Goal: Task Accomplishment & Management: Manage account settings

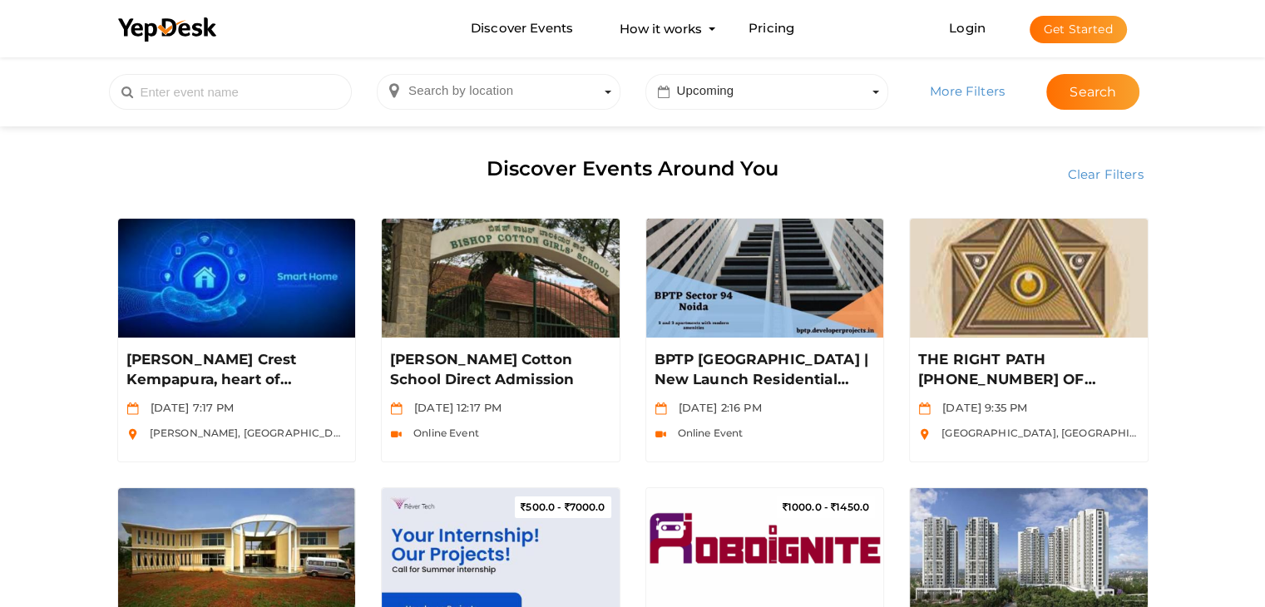
click at [961, 17] on li "Login Get Started Branded mobile event apps YepDesk Meet Powerful Registration …" at bounding box center [1038, 28] width 244 height 55
click at [969, 31] on link "Login" at bounding box center [967, 28] width 37 height 16
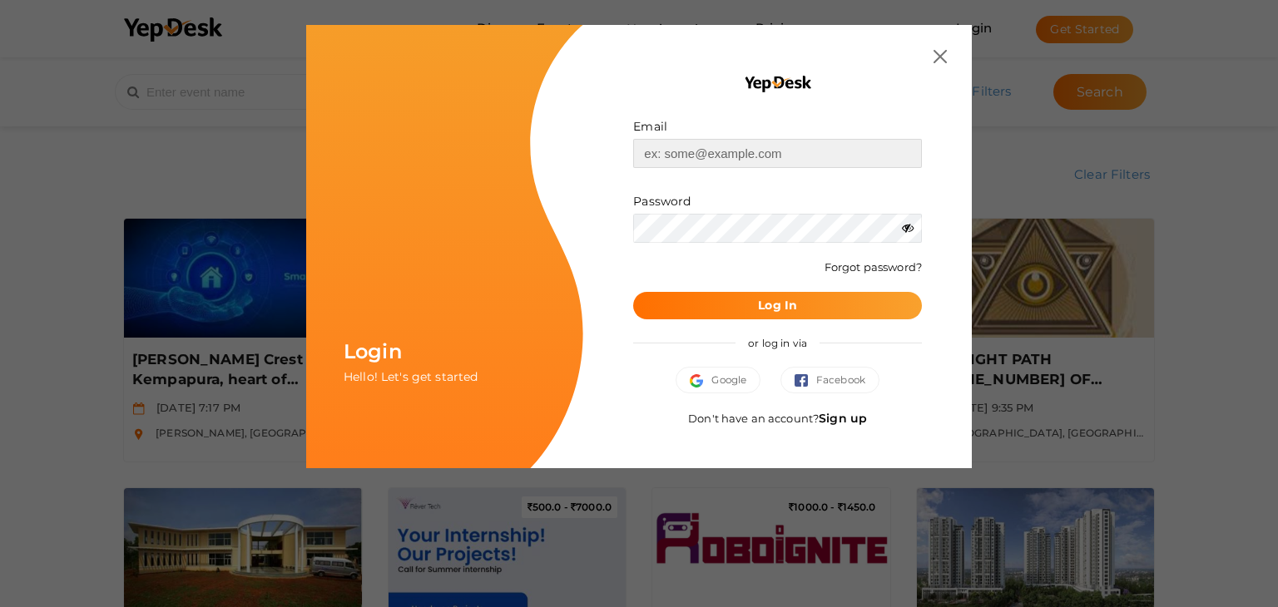
click at [698, 162] on input "text" at bounding box center [777, 153] width 289 height 29
type input "[EMAIL_ADDRESS][DOMAIN_NAME]"
click at [734, 299] on button "Log In" at bounding box center [777, 305] width 289 height 27
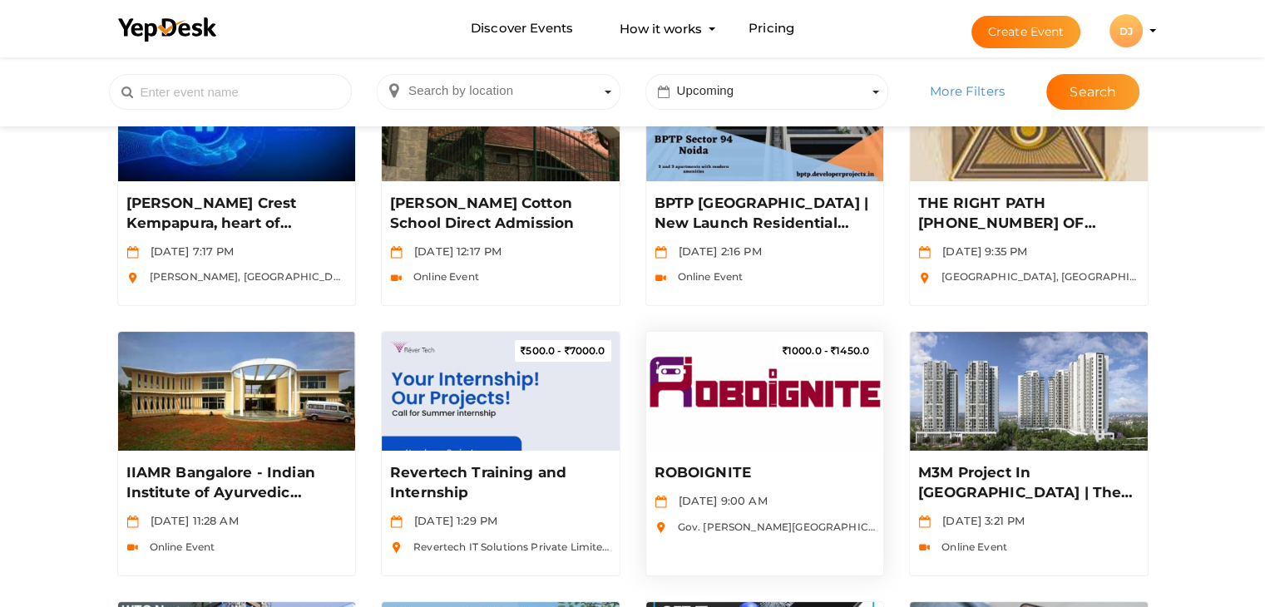
scroll to position [66, 0]
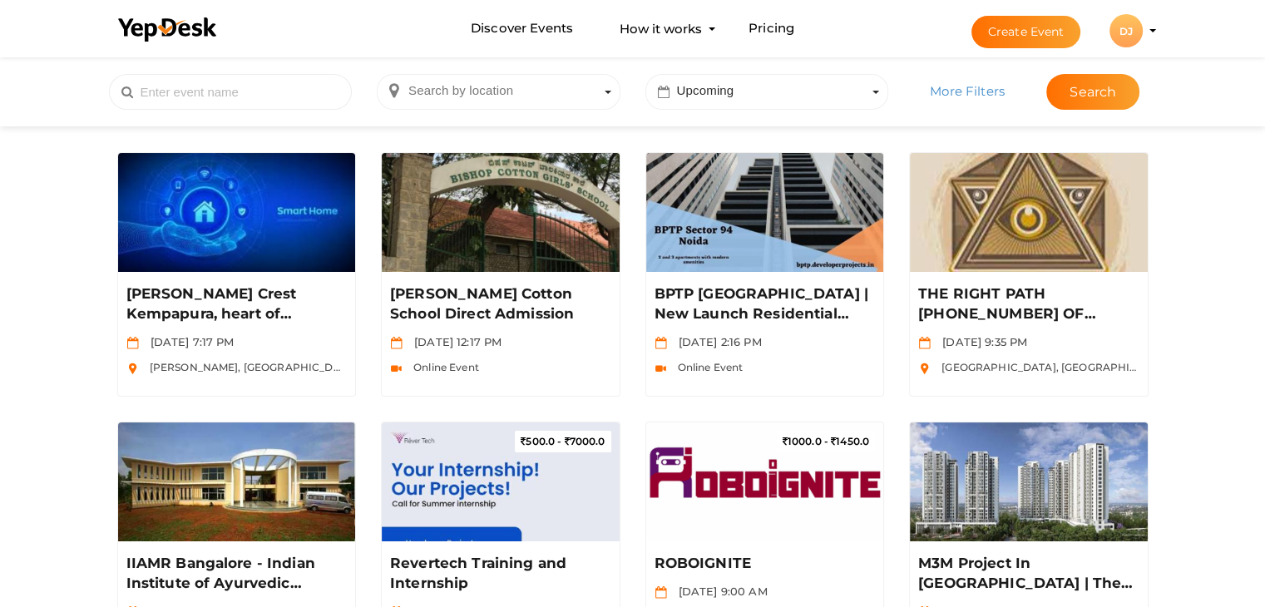
click at [1149, 27] on li "Create Event DJ DJ [PERSON_NAME] [EMAIL_ADDRESS][DOMAIN_NAME] Personal Profile …" at bounding box center [1049, 31] width 222 height 60
click at [1149, 27] on li "Create Event DJ DJ Devapriya V J devapriyavj2004@gmail.com Personal Profile My …" at bounding box center [1049, 31] width 222 height 60
click at [1158, 28] on li "Create Event DJ DJ Devapriya V J devapriyavj2004@gmail.com Personal Profile My …" at bounding box center [1049, 31] width 222 height 60
click at [573, 28] on li "Discover Events How it works Powerful Registration / Ticketing Start selling yo…" at bounding box center [633, 29] width 1055 height 56
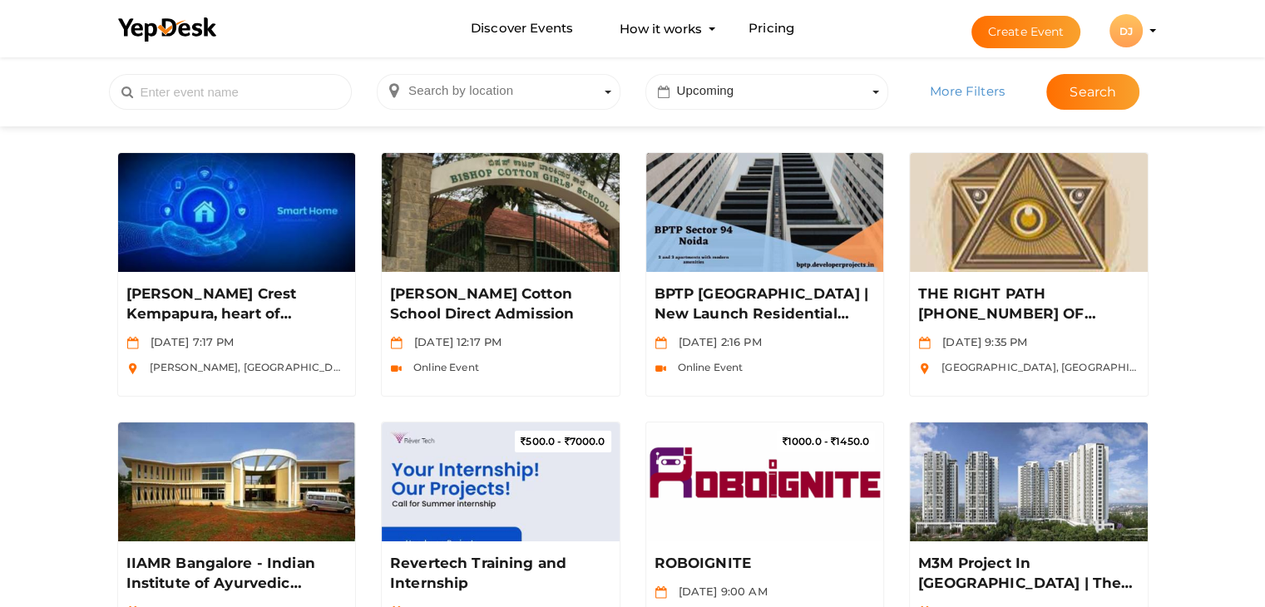
click at [573, 28] on li "Discover Events How it works Powerful Registration / Ticketing Start selling yo…" at bounding box center [633, 29] width 1055 height 56
click at [800, 87] on span "Search by time period Upcoming" at bounding box center [767, 92] width 244 height 36
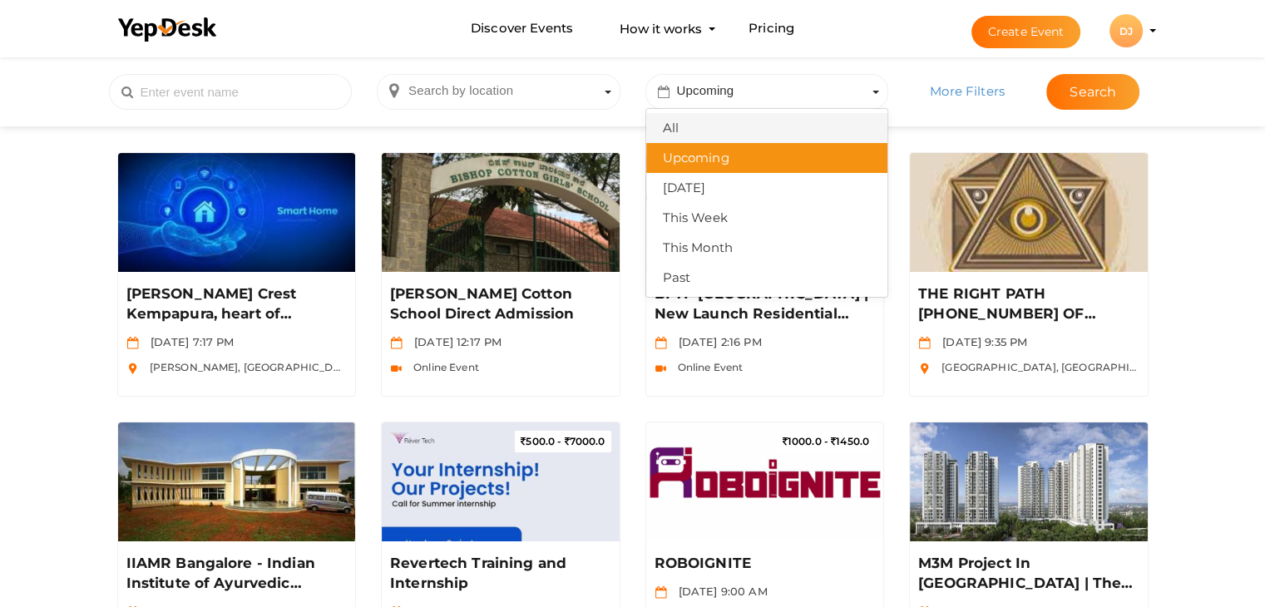
click at [796, 124] on div "All" at bounding box center [767, 128] width 209 height 25
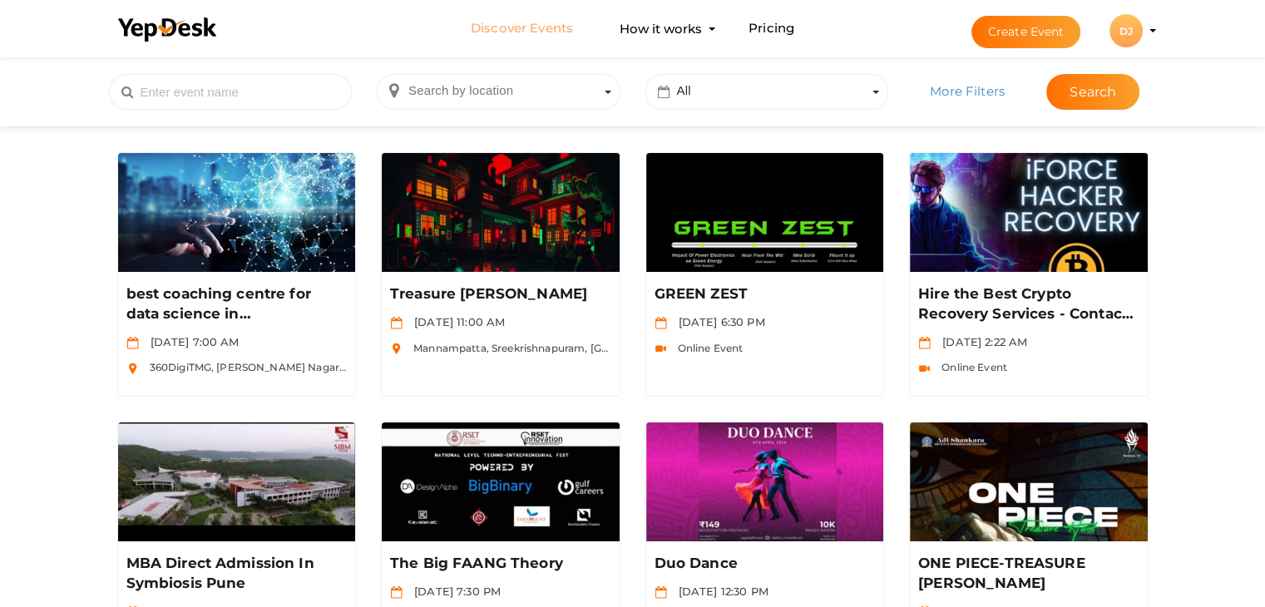
click at [509, 27] on link "Discover Events" at bounding box center [522, 28] width 102 height 31
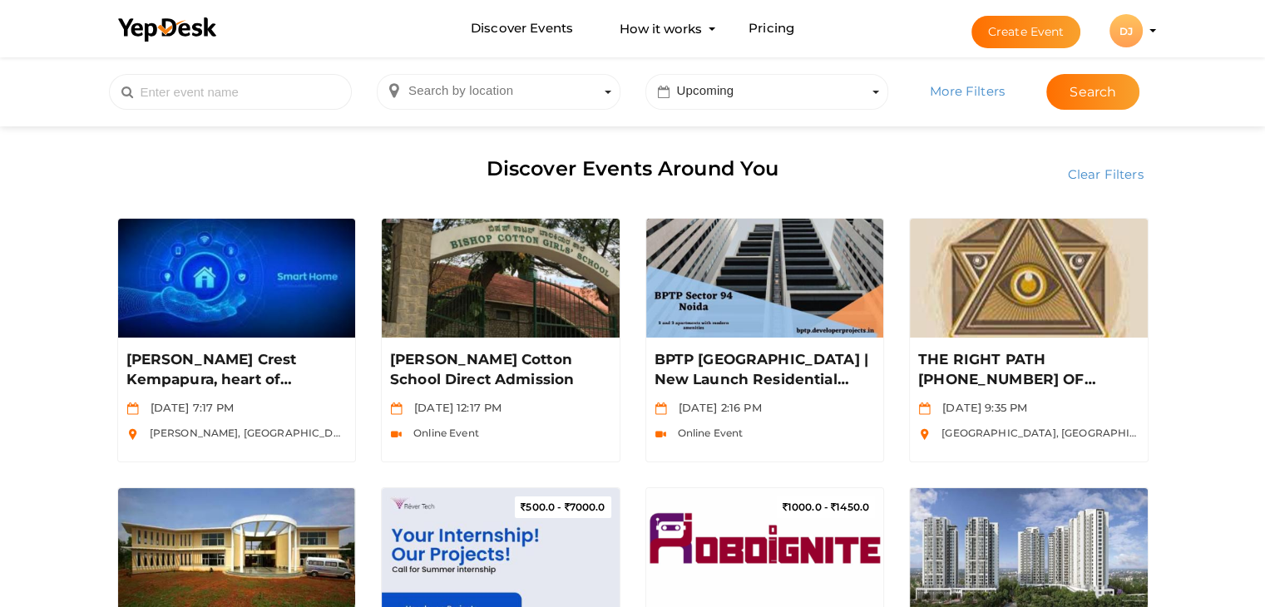
click at [1046, 25] on button "Create Event" at bounding box center [1026, 32] width 110 height 32
click at [1125, 34] on div "DJ" at bounding box center [1126, 30] width 33 height 33
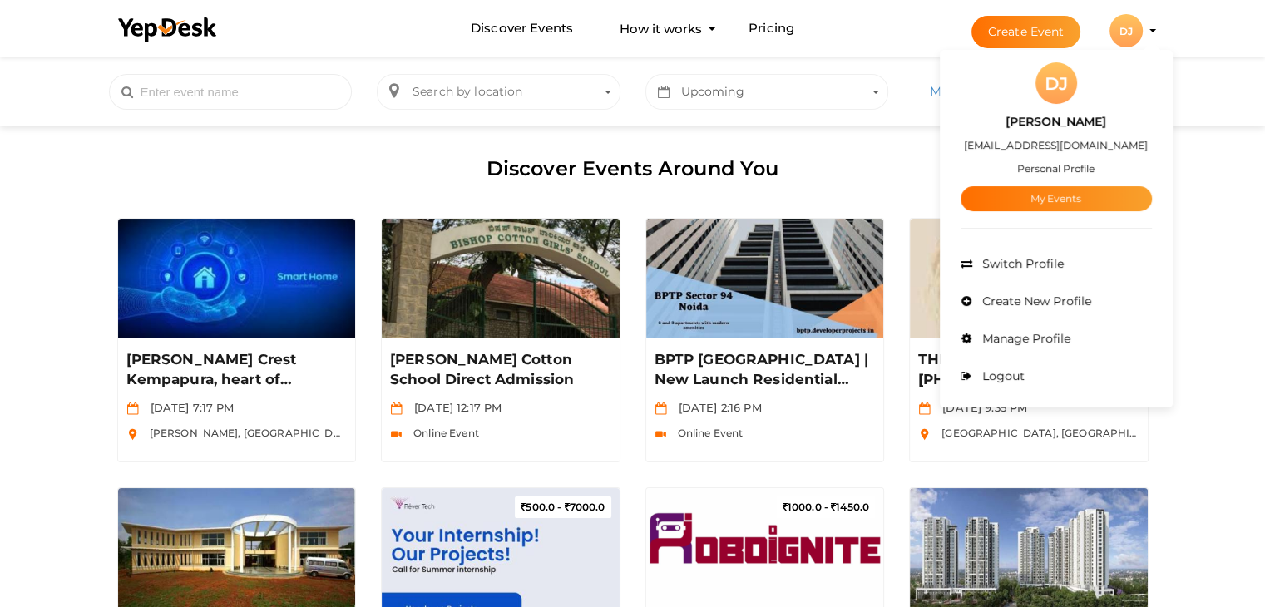
click at [1125, 34] on div "DJ" at bounding box center [1126, 30] width 33 height 33
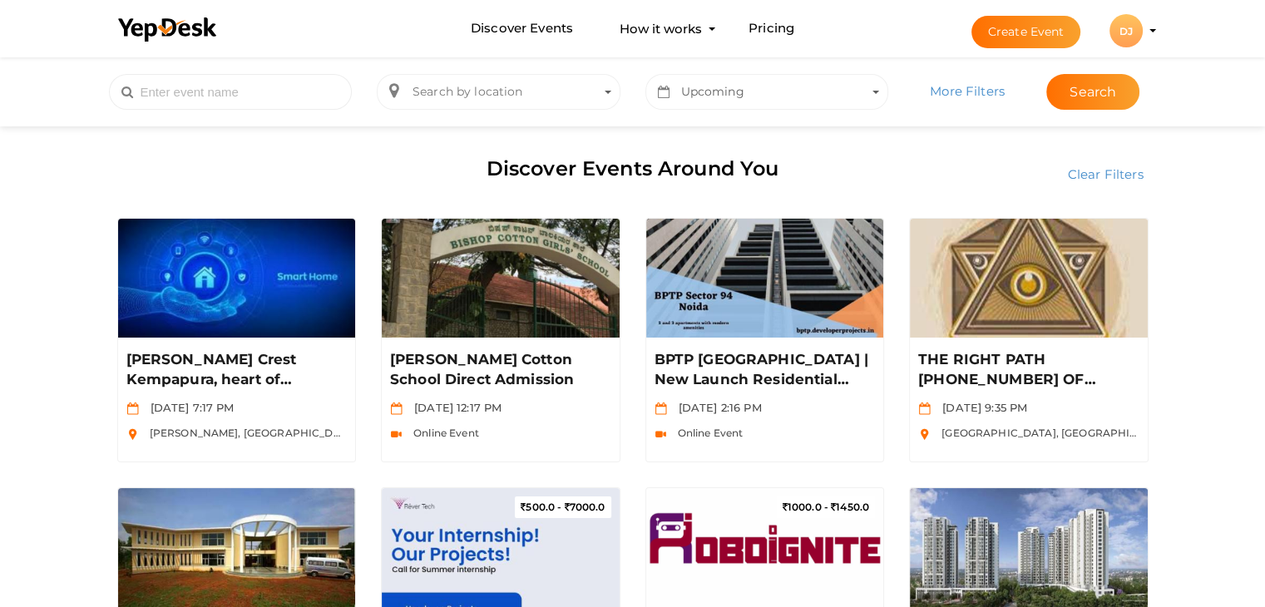
click at [1122, 24] on div "DJ" at bounding box center [1126, 30] width 33 height 33
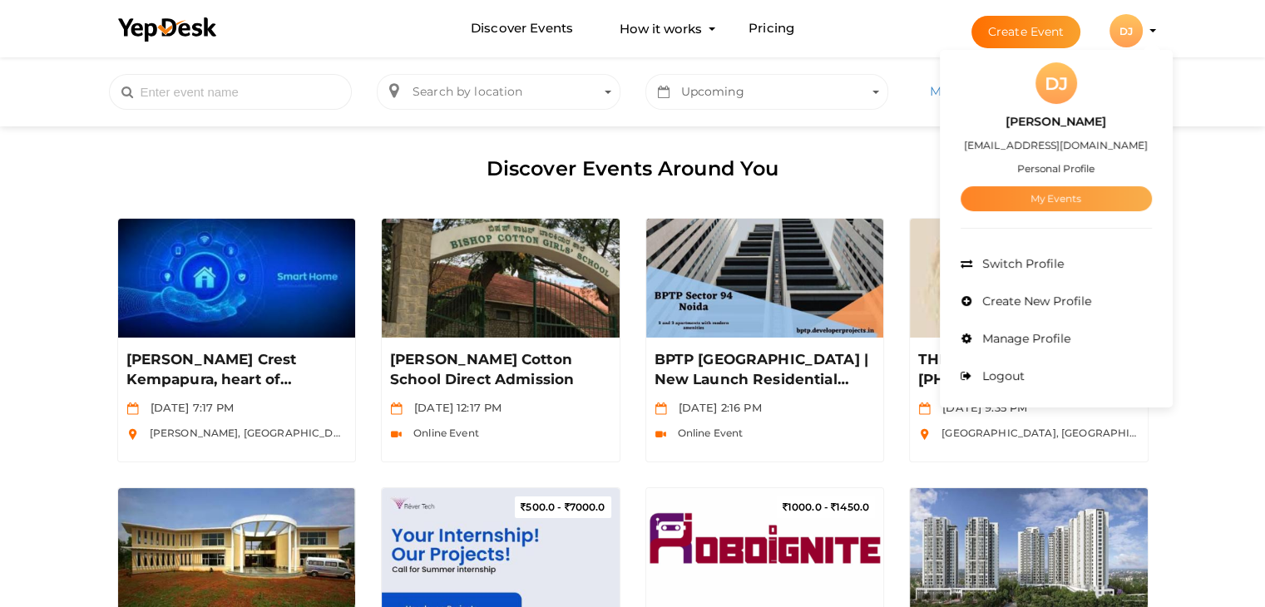
click at [1126, 193] on link "My Events" at bounding box center [1056, 198] width 191 height 25
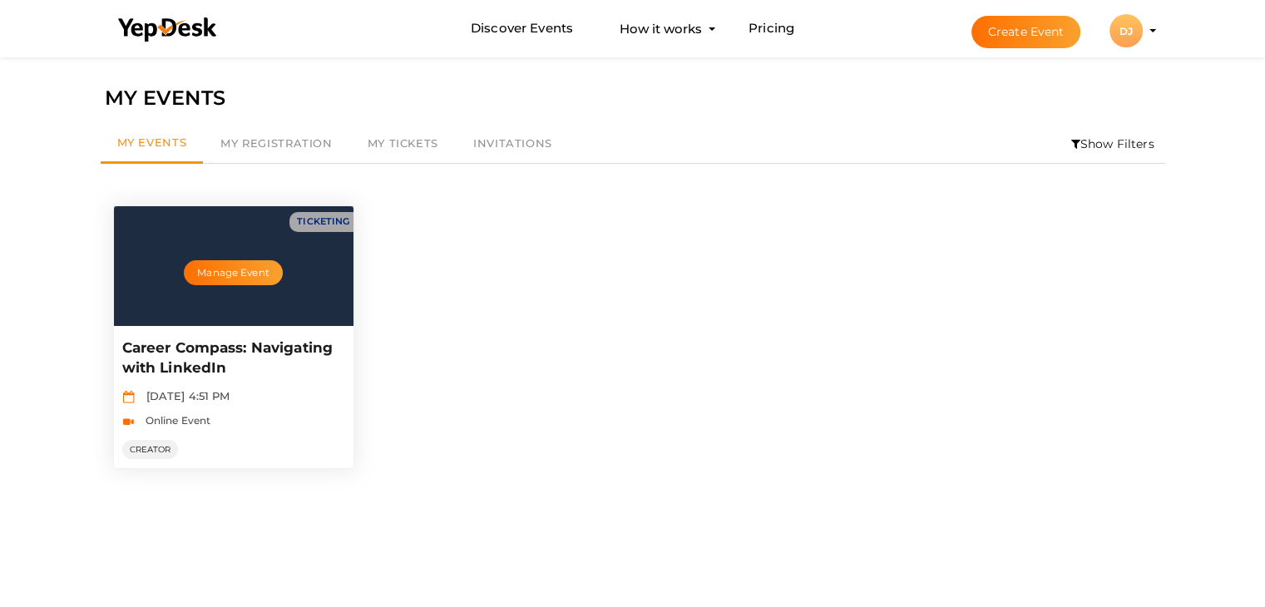
click at [319, 297] on div "Manage Event" at bounding box center [234, 266] width 240 height 120
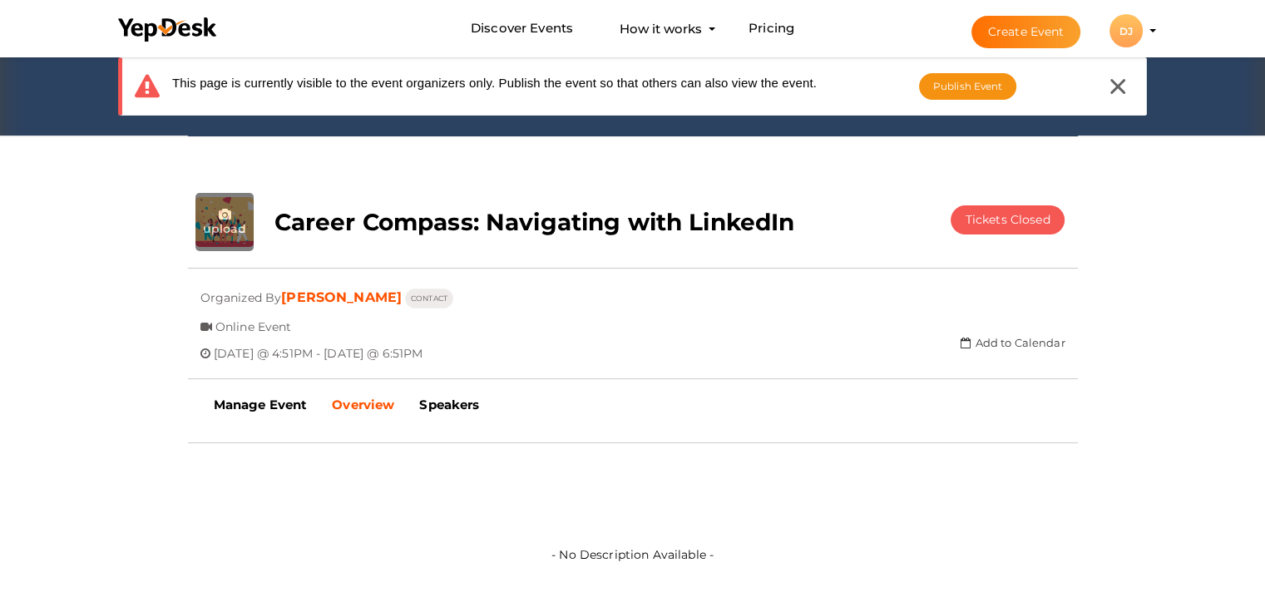
scroll to position [210, 0]
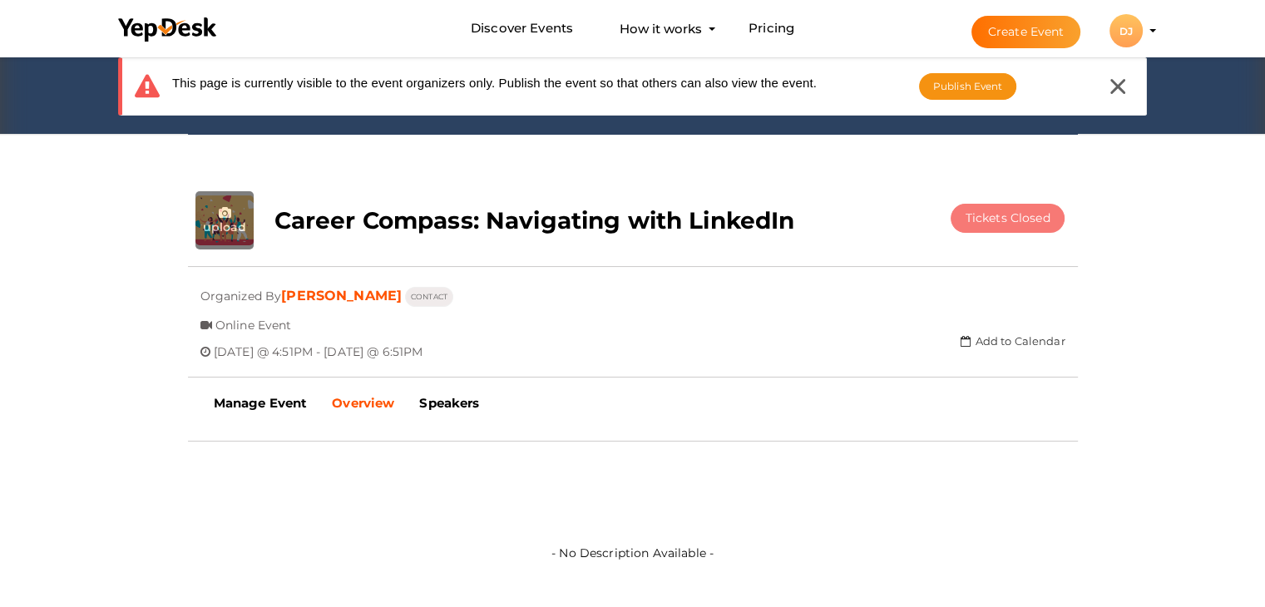
click at [1032, 218] on span "Tickets Closed" at bounding box center [1008, 217] width 85 height 15
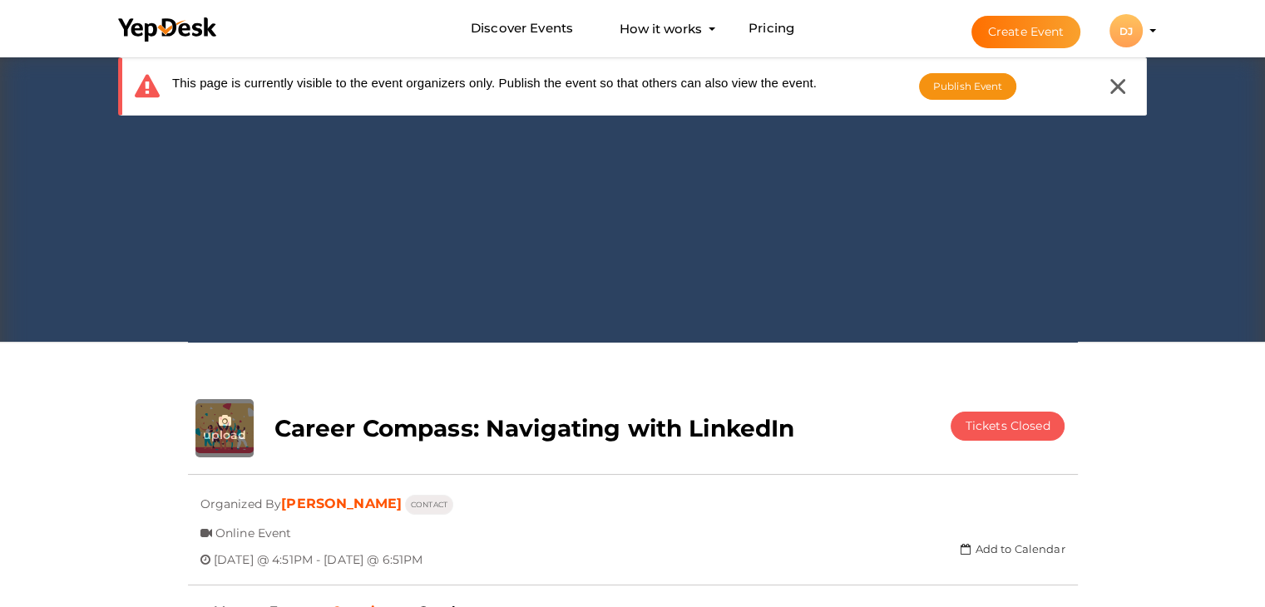
scroll to position [0, 0]
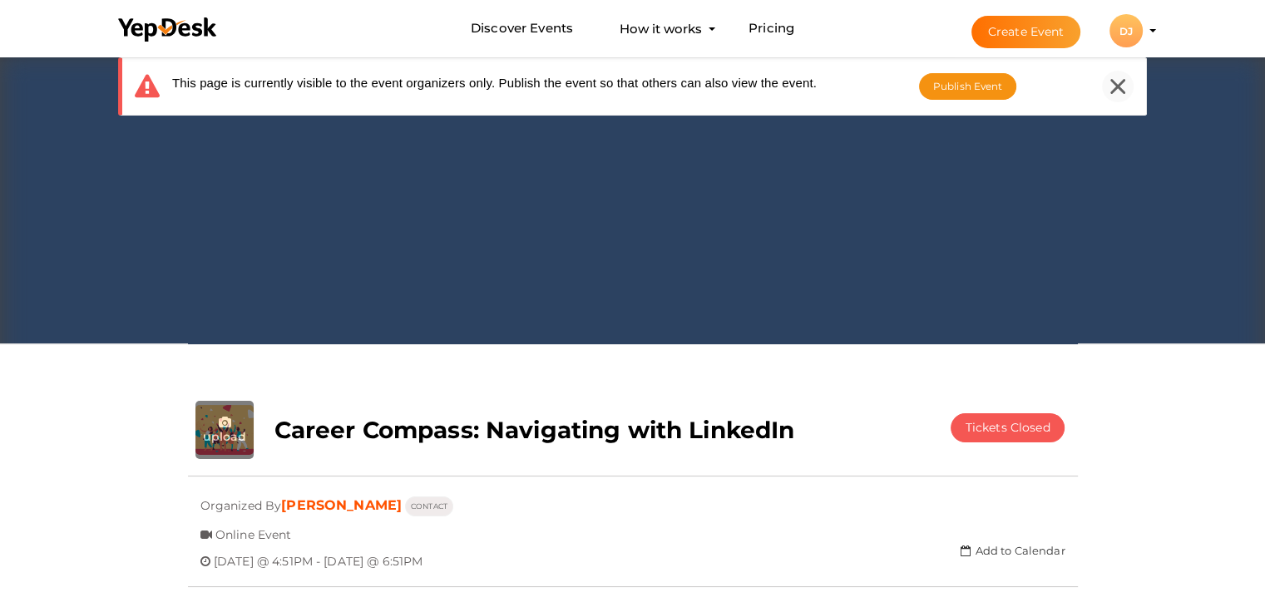
click at [1121, 91] on icon at bounding box center [1117, 86] width 15 height 15
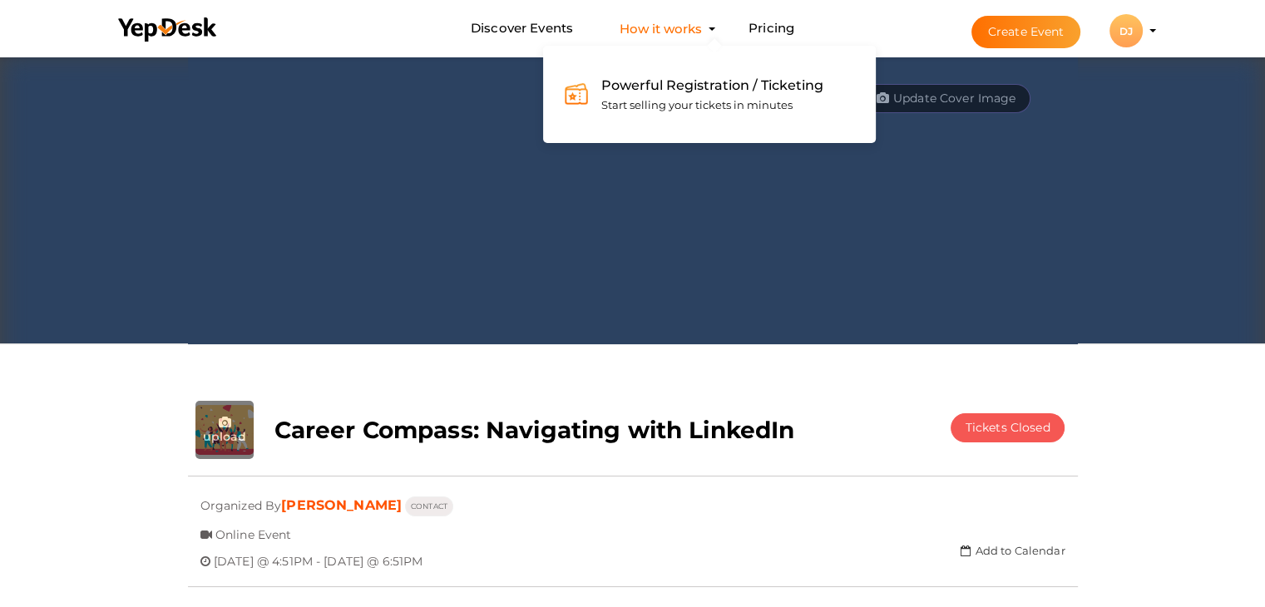
click at [672, 37] on button "How it works Powerful Registration / Ticketing Start selling your tickets in mi…" at bounding box center [661, 28] width 92 height 31
click at [679, 96] on div "Powerful Registration / Ticketing Start selling your tickets in minutes" at bounding box center [706, 95] width 235 height 40
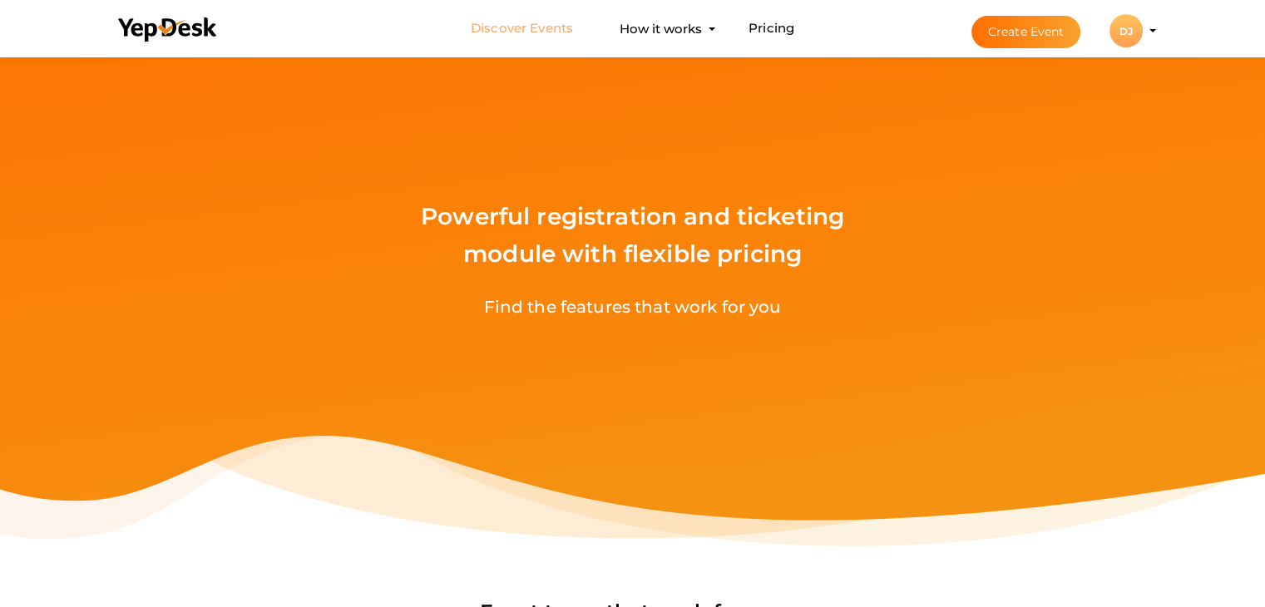
click at [556, 27] on link "Discover Events" at bounding box center [522, 28] width 102 height 31
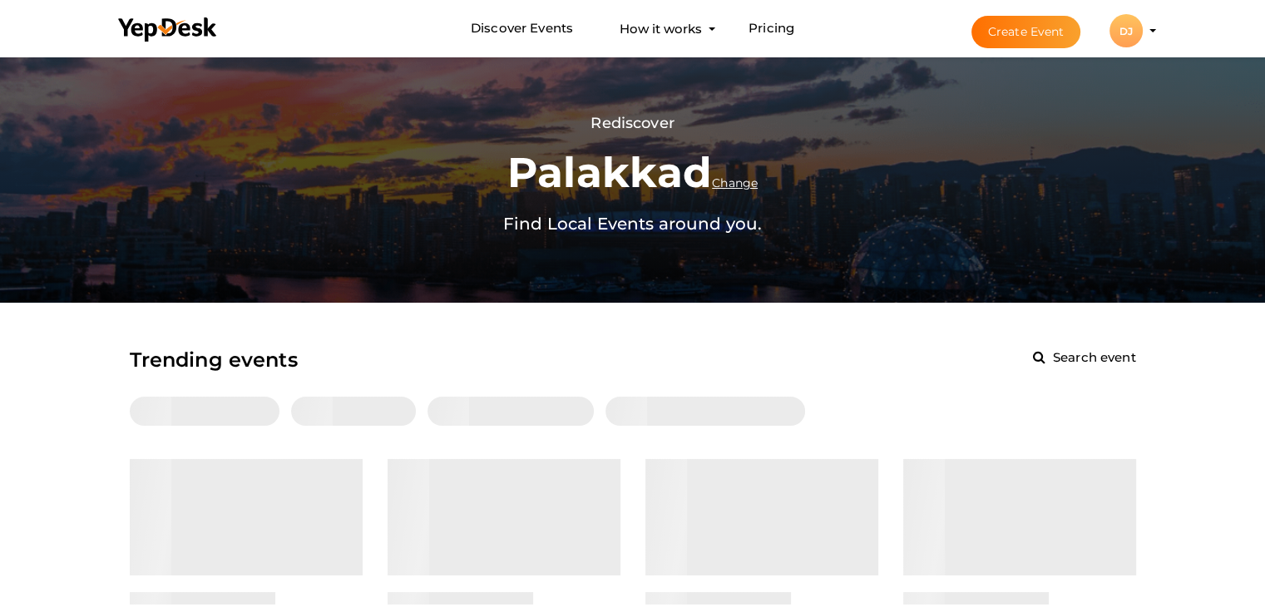
click at [1129, 37] on div "DJ" at bounding box center [1126, 30] width 33 height 33
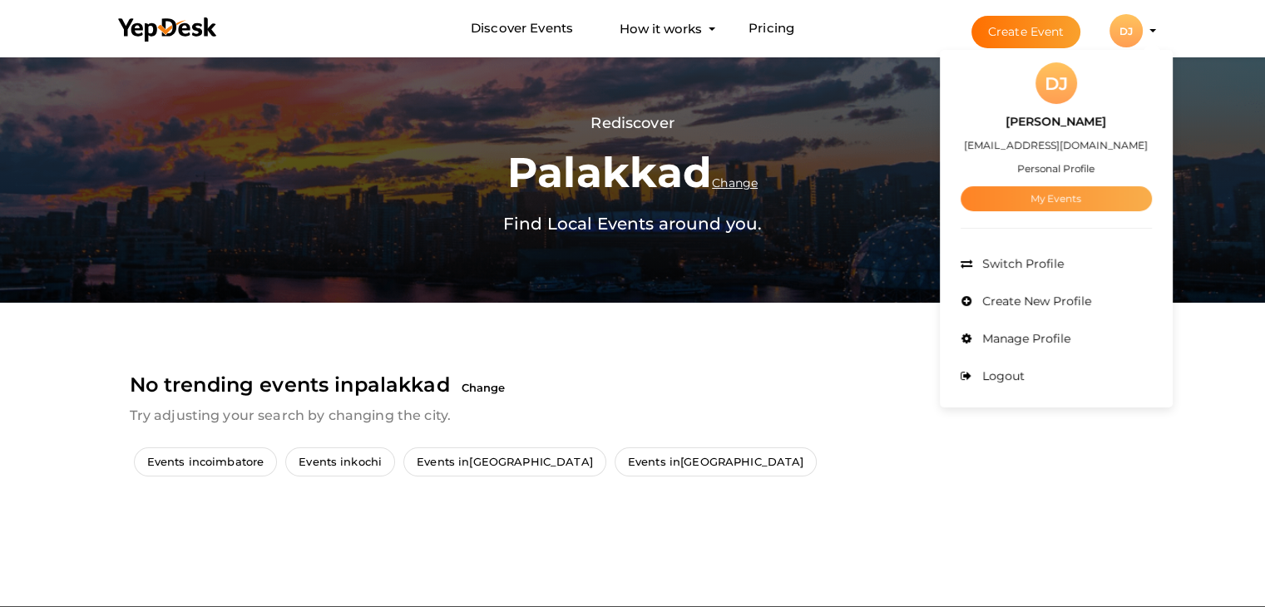
click at [1081, 190] on link "My Events" at bounding box center [1056, 198] width 191 height 25
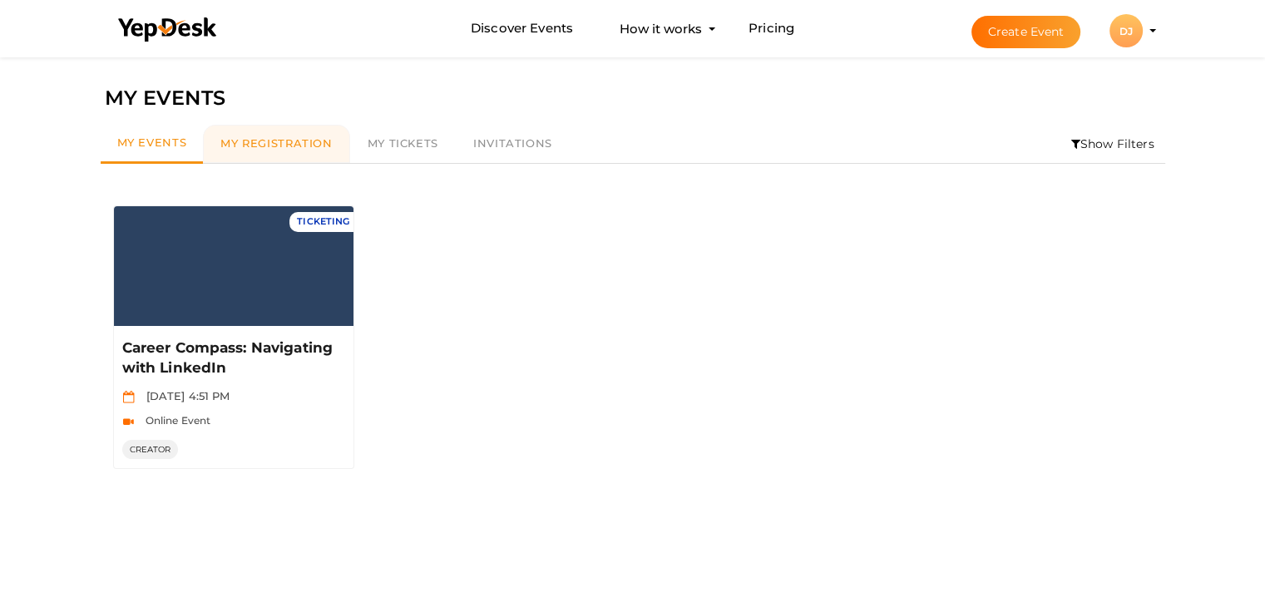
click at [298, 137] on span "My Registration" at bounding box center [275, 142] width 111 height 13
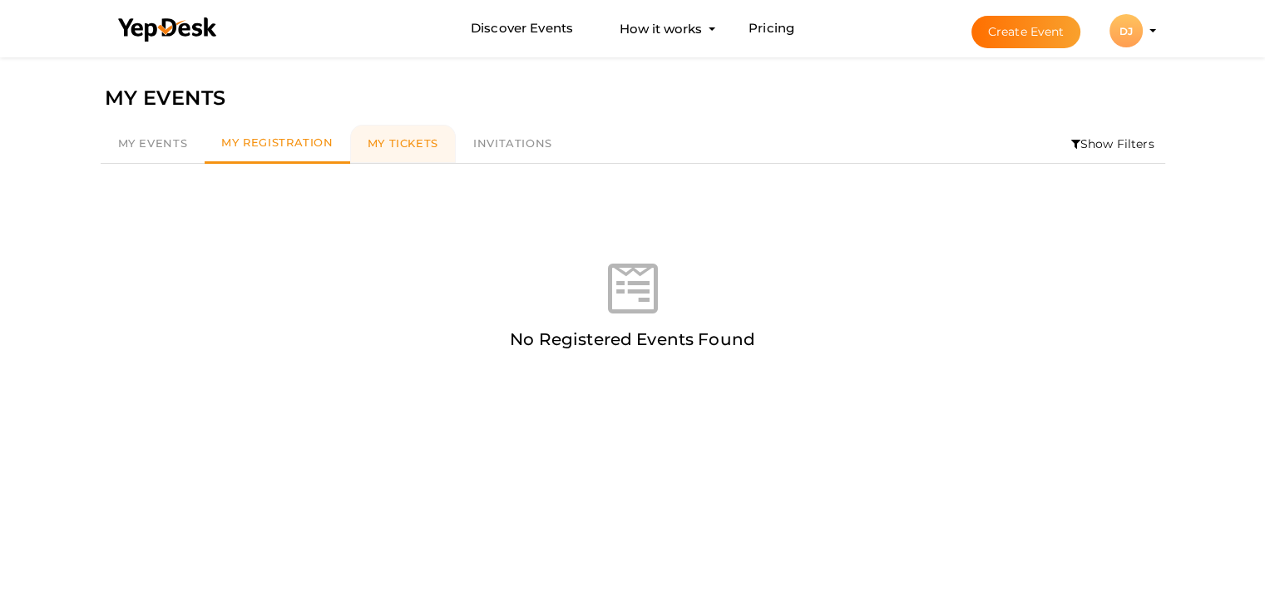
click at [409, 133] on link "My Tickets" at bounding box center [403, 144] width 106 height 38
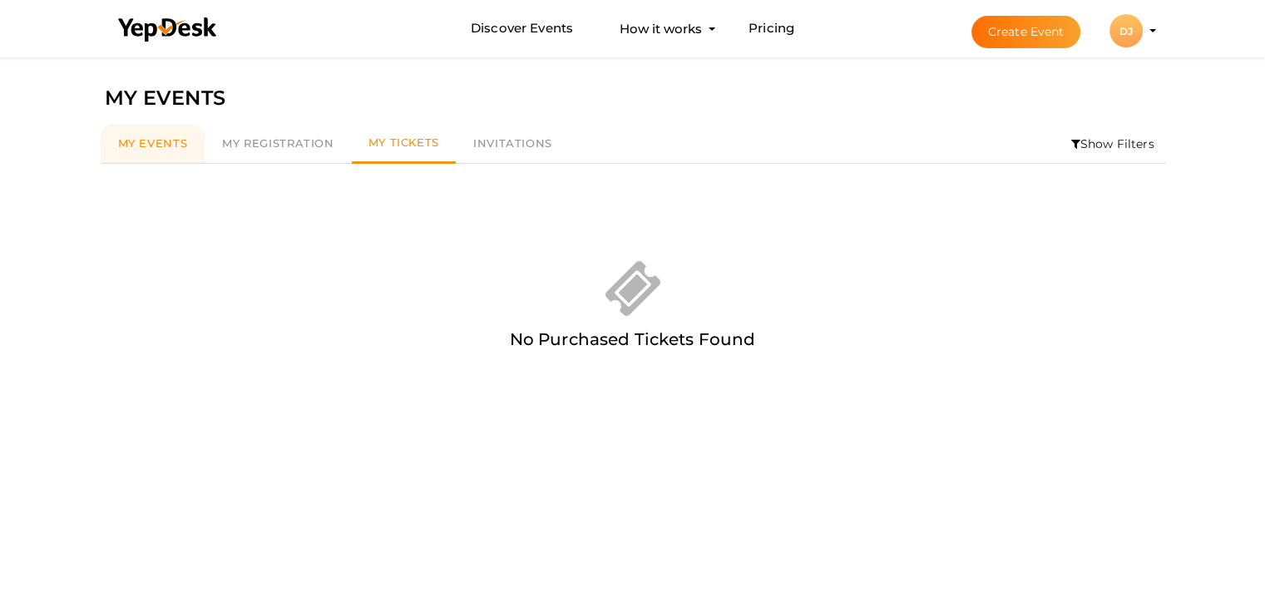
click at [166, 149] on span "My Events" at bounding box center [153, 142] width 70 height 13
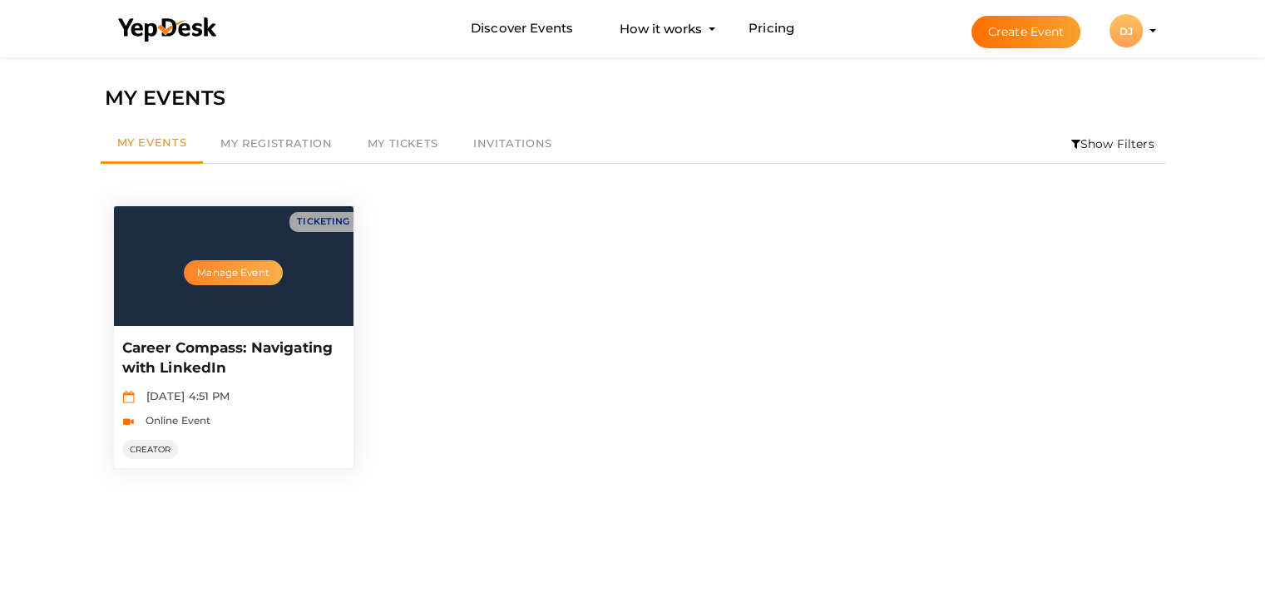
click at [237, 263] on button "Manage Event" at bounding box center [233, 272] width 98 height 25
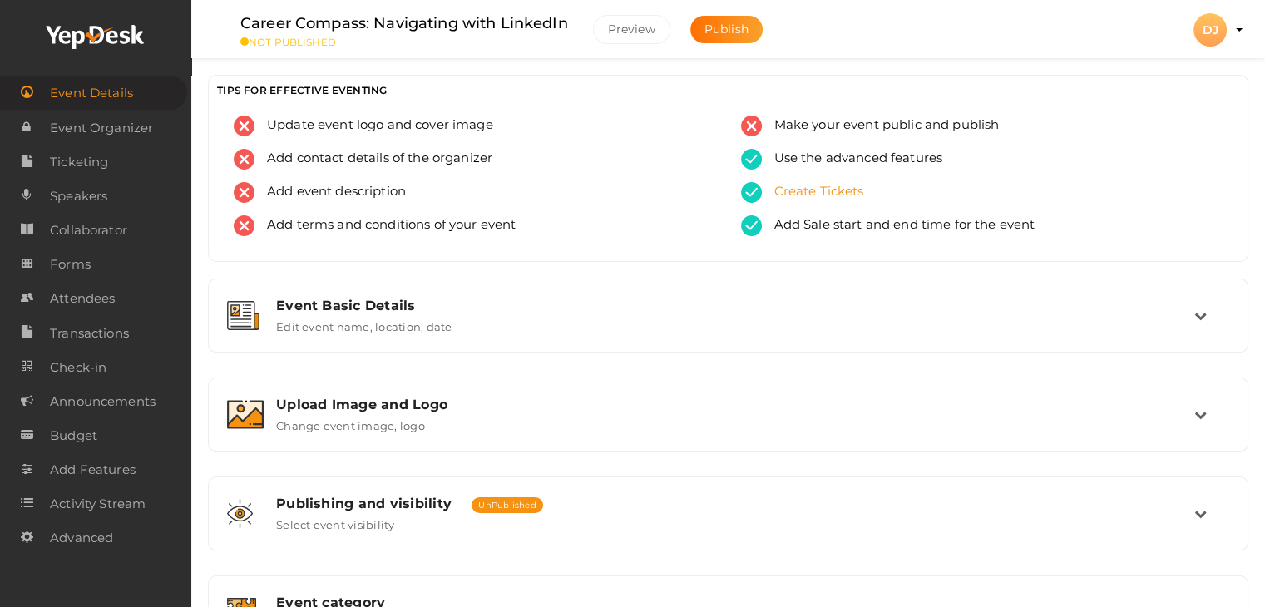
click at [863, 195] on div "Create Tickets" at bounding box center [982, 198] width 482 height 33
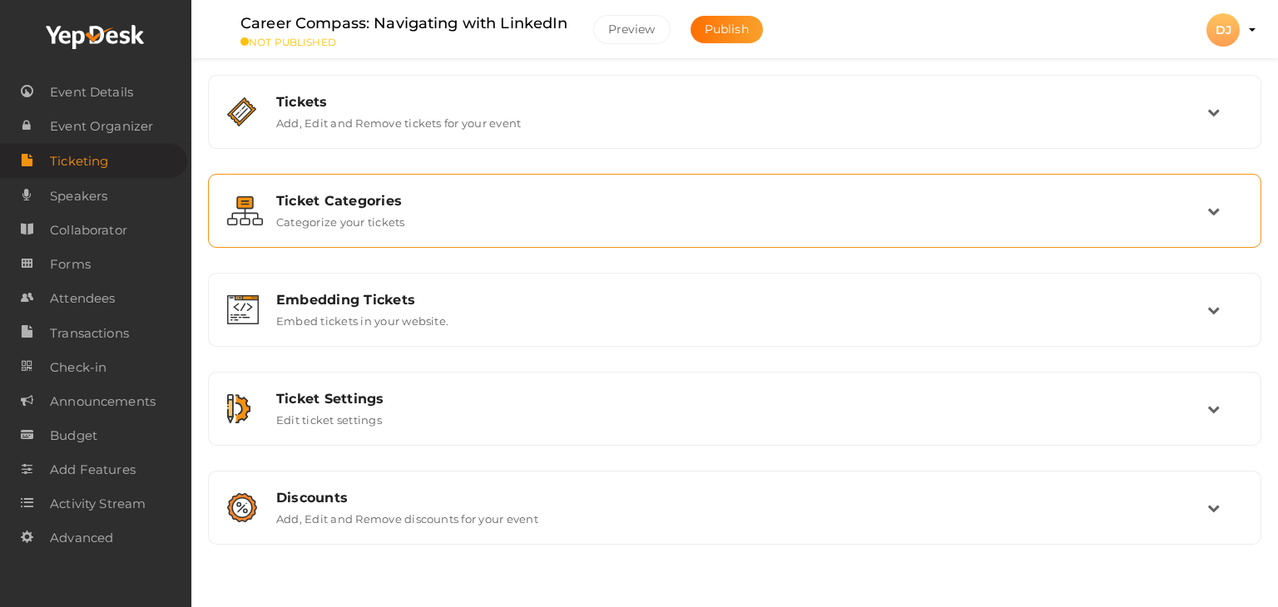
click at [833, 218] on div "Ticket Categories Categorize your tickets" at bounding box center [735, 211] width 943 height 36
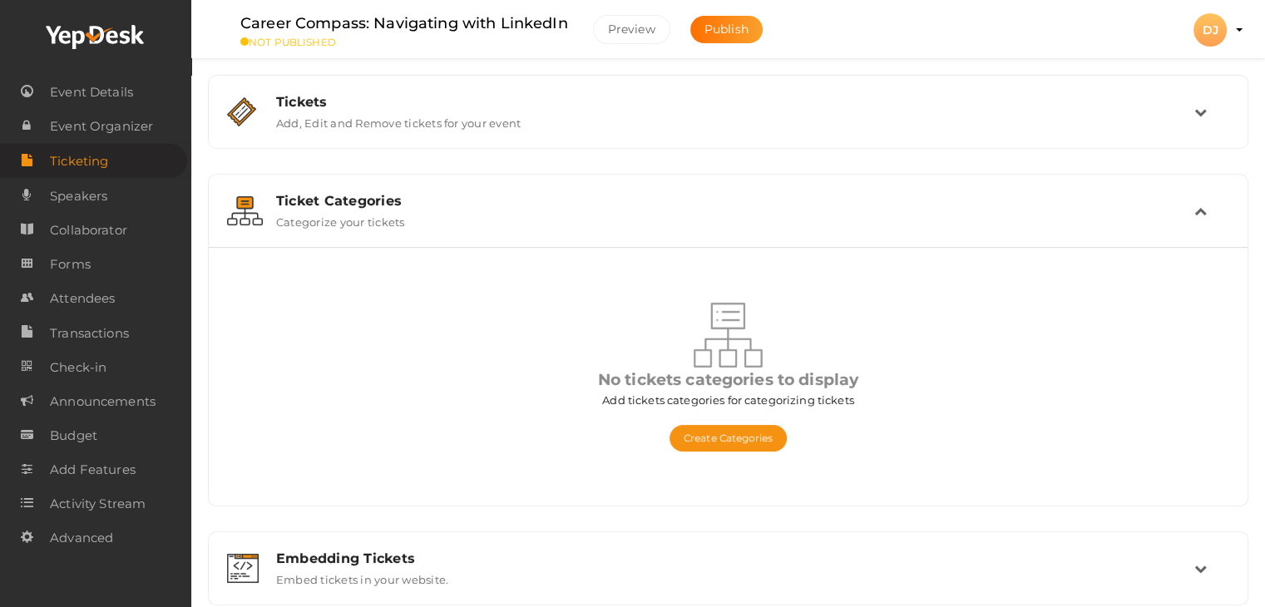
click at [833, 218] on div "Ticket Categories Categorize your tickets" at bounding box center [729, 211] width 931 height 36
